Goal: Transaction & Acquisition: Book appointment/travel/reservation

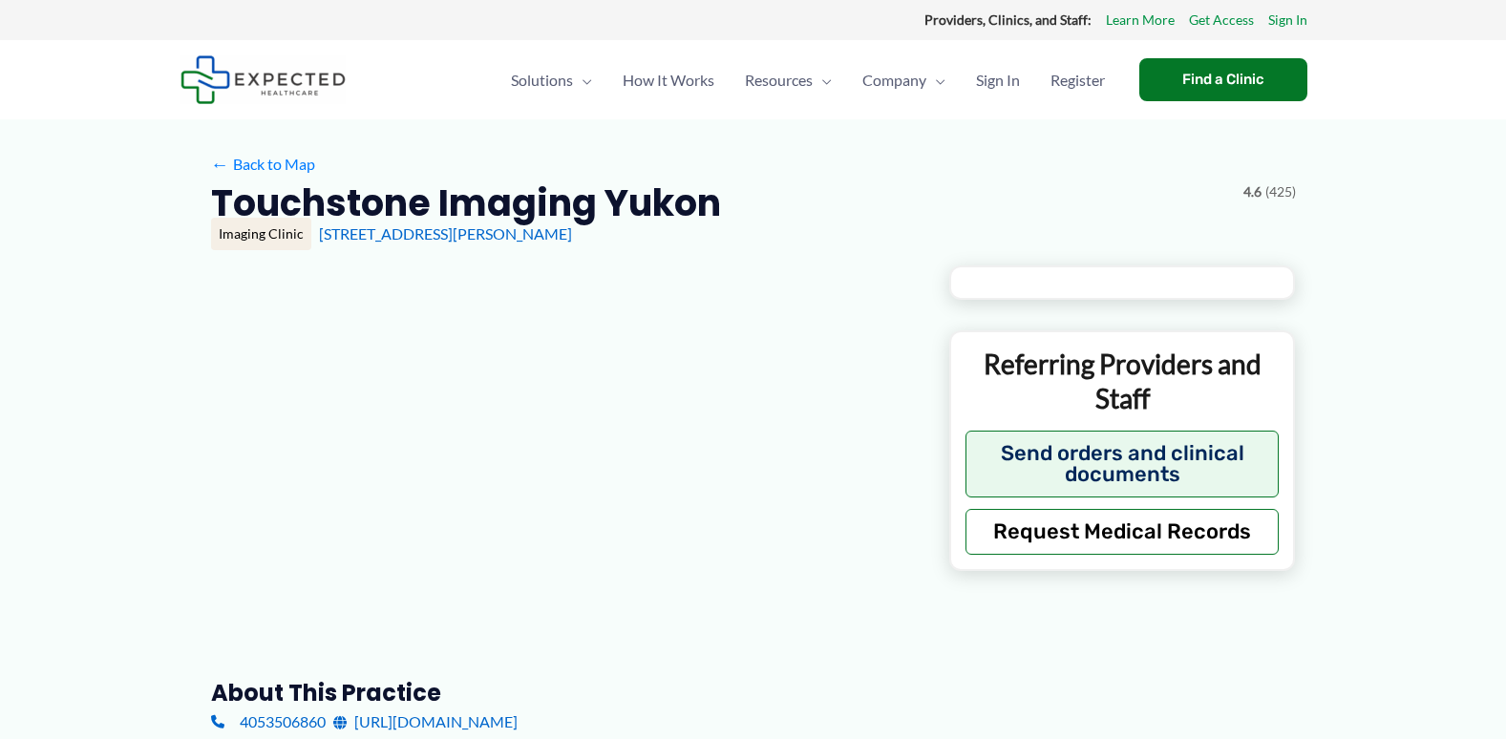
type input "**********"
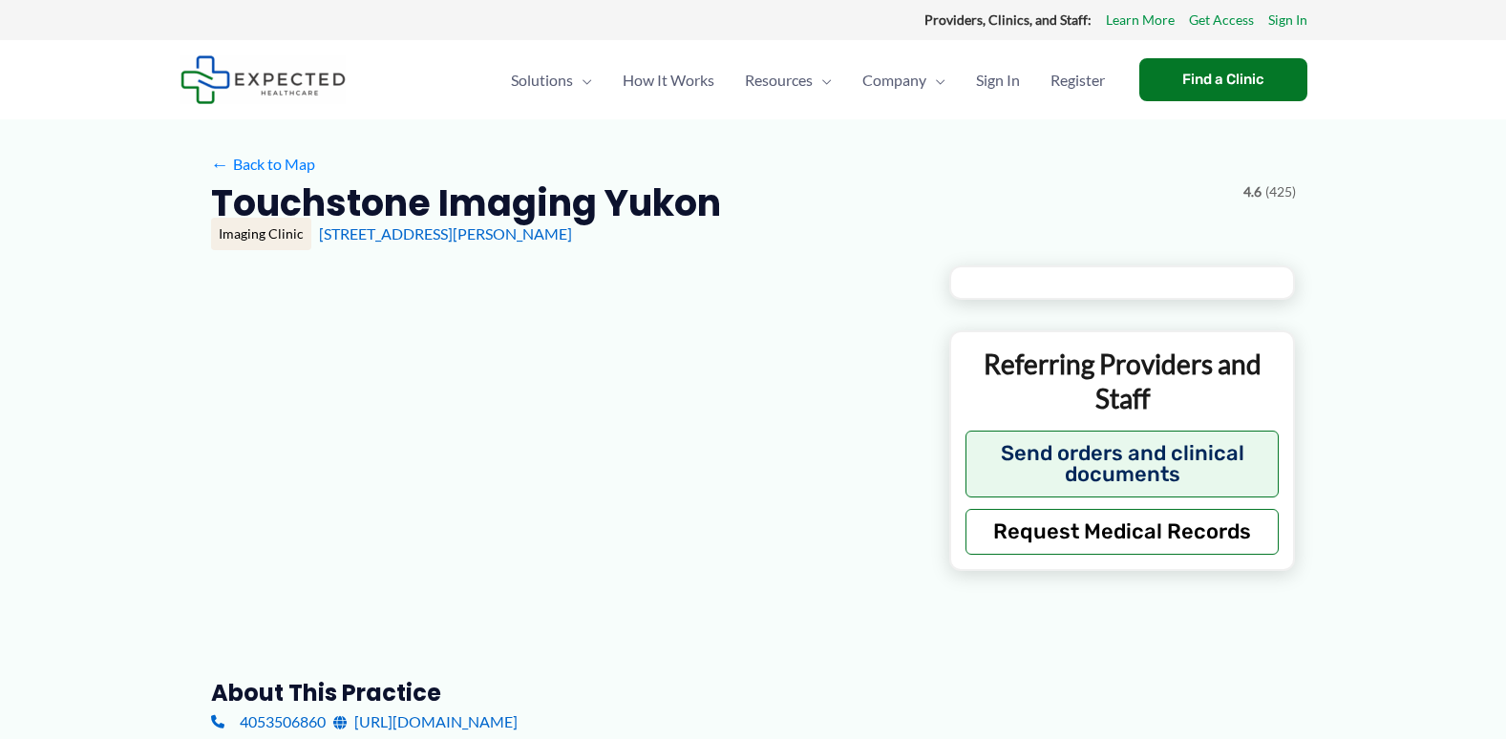
type input "**********"
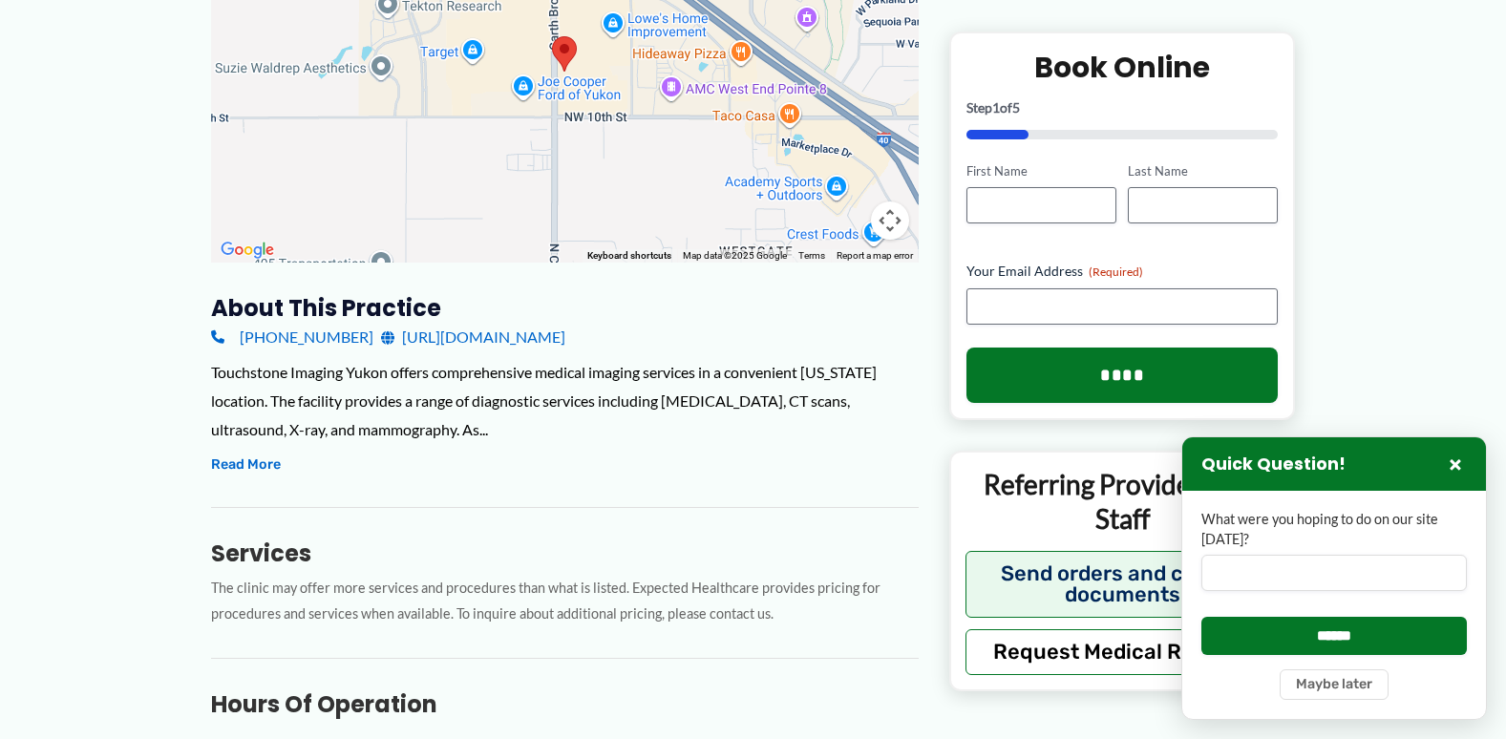
scroll to position [382, 0]
